Goal: Entertainment & Leisure: Browse casually

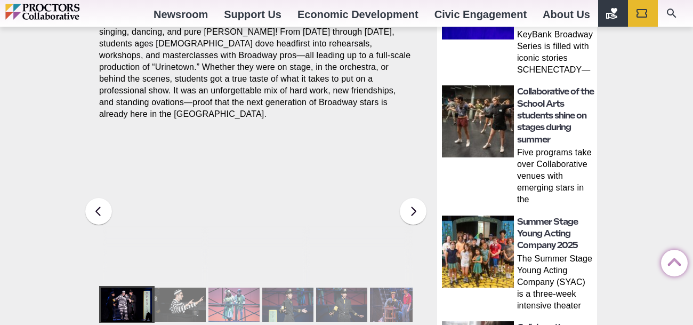
scroll to position [473, 0]
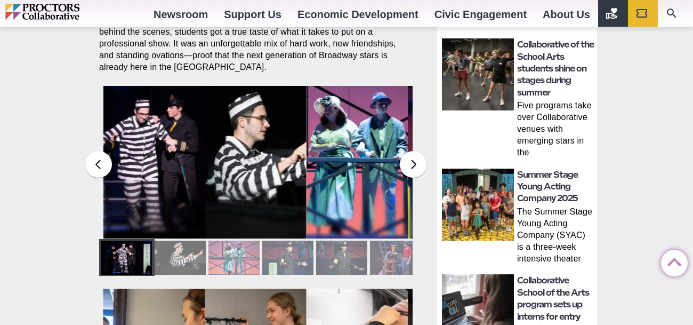
click at [390, 250] on div at bounding box center [395, 257] width 51 height 34
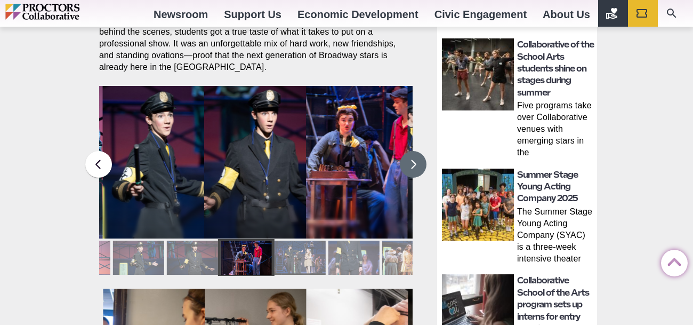
click at [408, 156] on button at bounding box center [413, 164] width 27 height 27
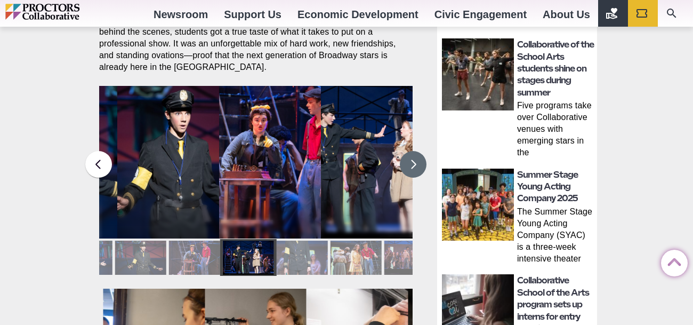
click at [408, 156] on button at bounding box center [413, 164] width 27 height 27
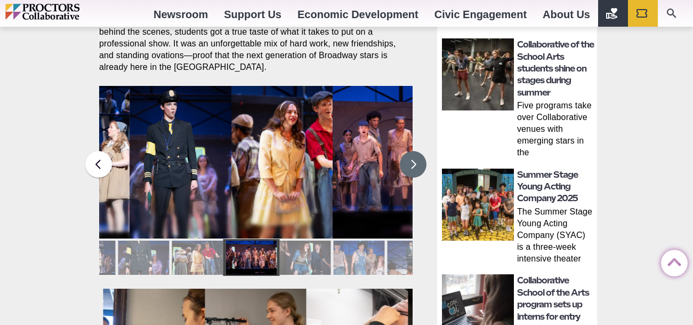
click at [307, 139] on figcaption "Students in the Collaborative School of the Arts Broadway Camp perform during a…" at bounding box center [282, 183] width 102 height 109
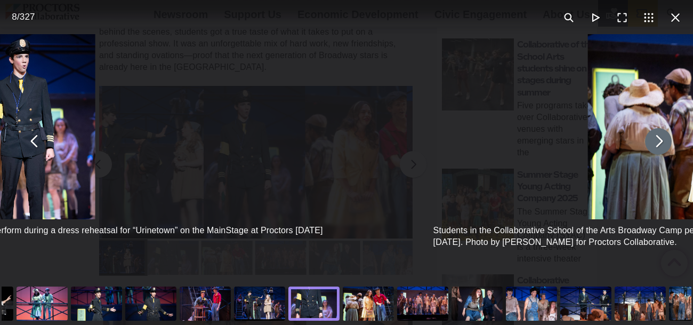
click at [660, 144] on button "You can close this modal content with the ESC key" at bounding box center [658, 141] width 27 height 27
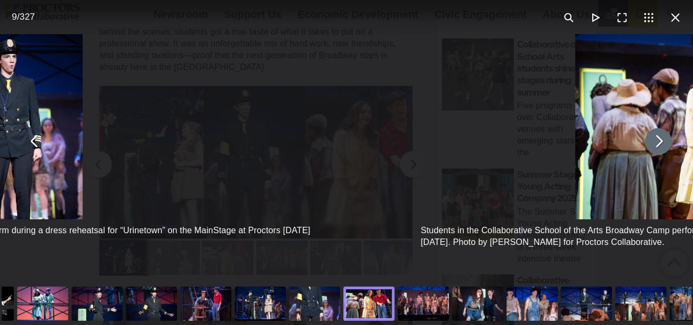
click at [660, 144] on button "You can close this modal content with the ESC key" at bounding box center [658, 141] width 27 height 27
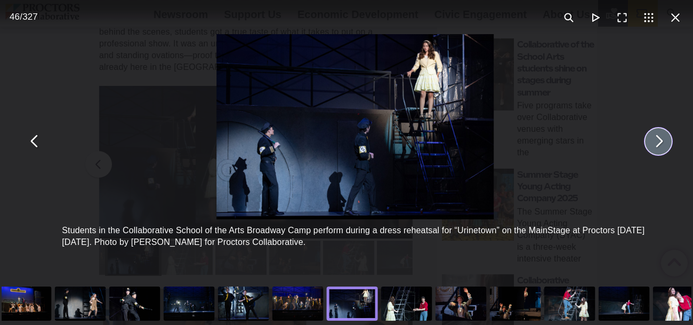
click at [414, 307] on div "You can close this modal content with the ESC key" at bounding box center [407, 303] width 54 height 43
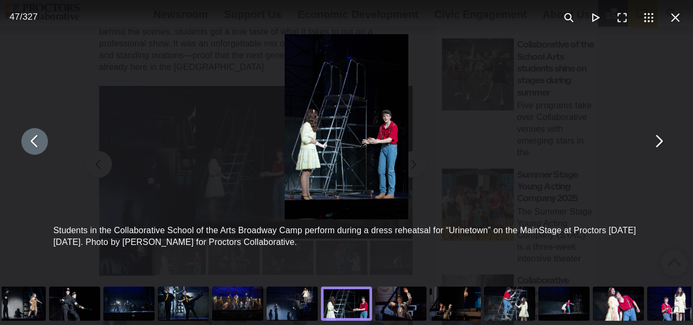
click at [576, 293] on div "You can close this modal content with the ESC key" at bounding box center [564, 303] width 54 height 43
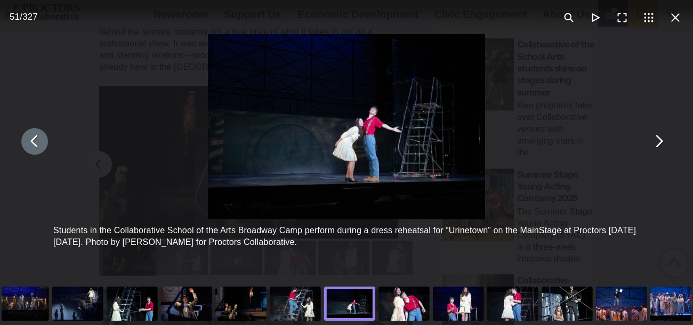
click at [307, 300] on div "You can close this modal content with the ESC key" at bounding box center [295, 303] width 54 height 43
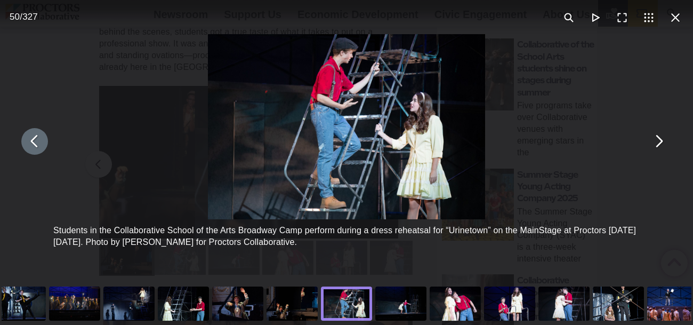
click at [477, 304] on div "You can close this modal content with the ESC key" at bounding box center [455, 303] width 54 height 43
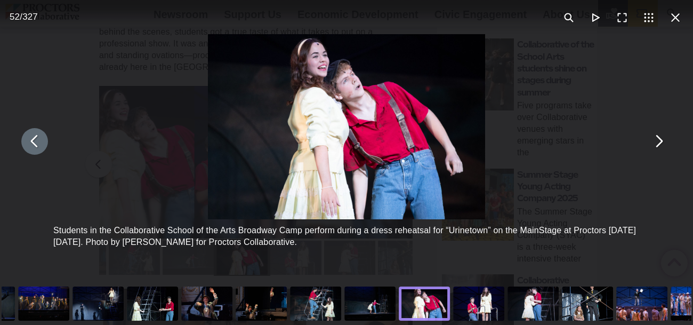
click at [370, 306] on div "You can close this modal content with the ESC key" at bounding box center [370, 303] width 54 height 43
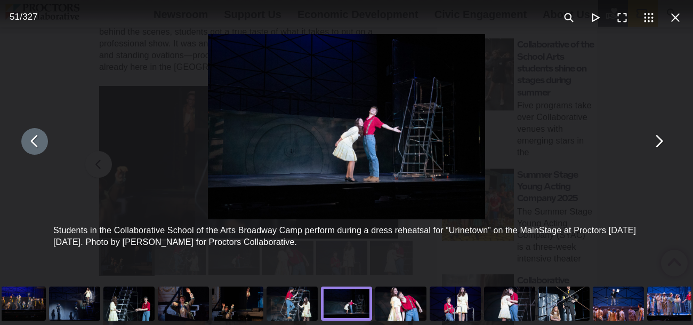
click at [383, 303] on div "You can close this modal content with the ESC key" at bounding box center [401, 303] width 54 height 43
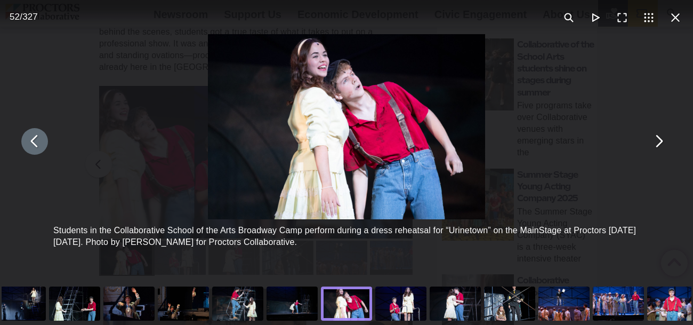
click at [399, 306] on div "You can close this modal content with the ESC key" at bounding box center [401, 303] width 54 height 43
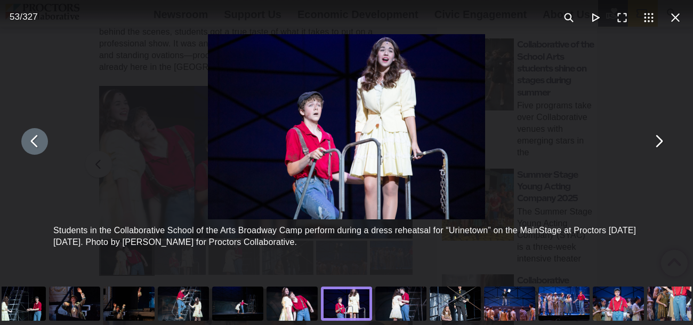
click at [410, 300] on div "You can close this modal content with the ESC key" at bounding box center [401, 303] width 54 height 43
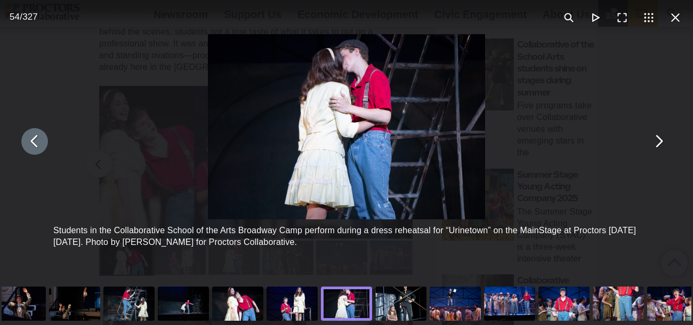
click at [521, 296] on div "You can close this modal content with the ESC key" at bounding box center [510, 303] width 54 height 43
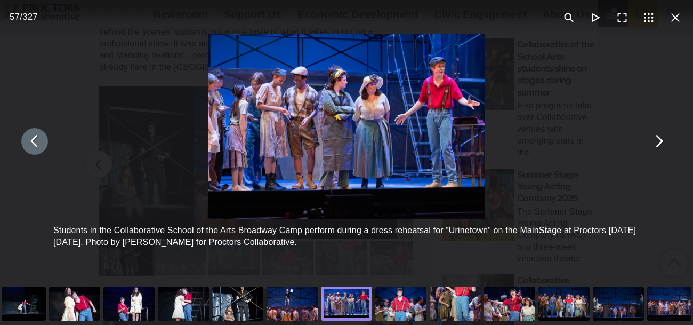
click at [408, 299] on div "You can close this modal content with the ESC key" at bounding box center [401, 303] width 54 height 43
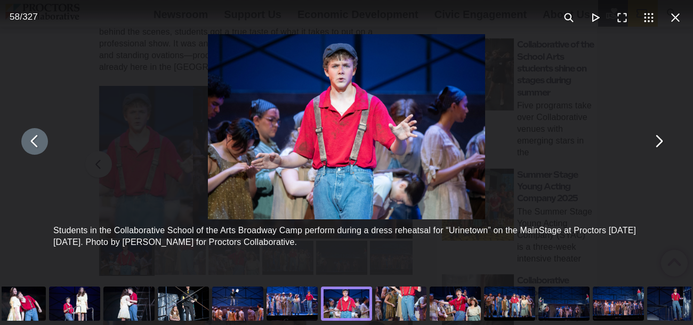
click at [675, 289] on div "You can close this modal content with the ESC key" at bounding box center [673, 303] width 54 height 43
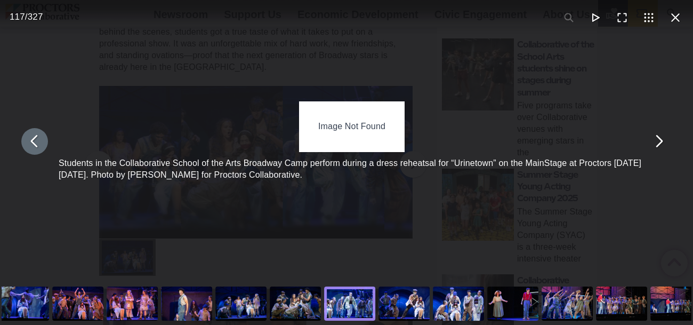
click at [474, 286] on div "You can close this modal content with the ESC key" at bounding box center [458, 303] width 54 height 43
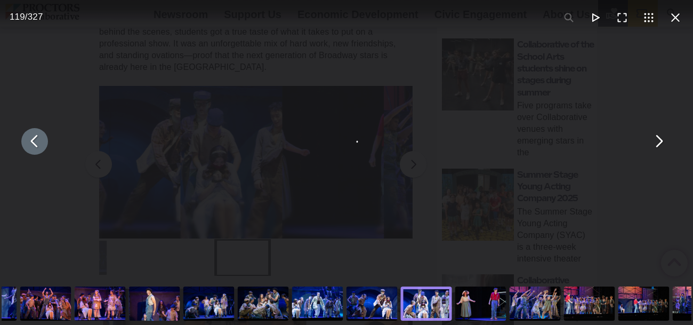
click at [489, 296] on div "You can close this modal content with the ESC key" at bounding box center [481, 303] width 54 height 43
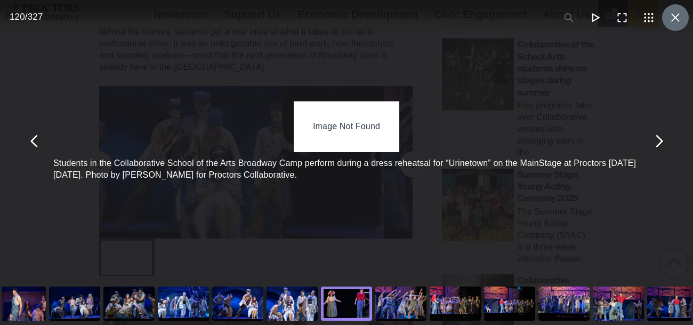
click at [676, 19] on button "You can close this modal content with the ESC key" at bounding box center [675, 17] width 27 height 27
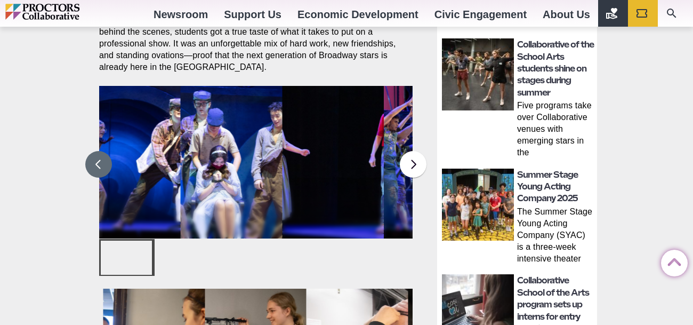
click at [90, 159] on button at bounding box center [98, 164] width 27 height 27
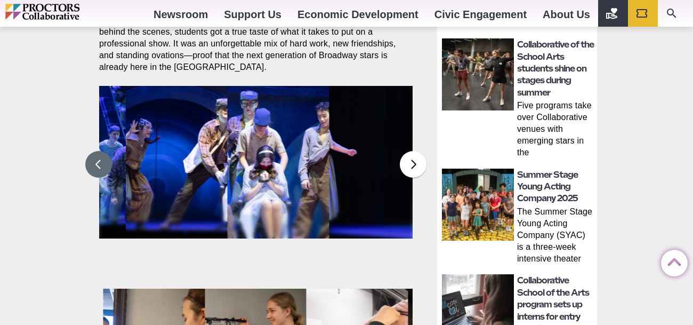
click at [90, 159] on button at bounding box center [98, 164] width 27 height 27
